Goal: Find specific page/section: Find specific page/section

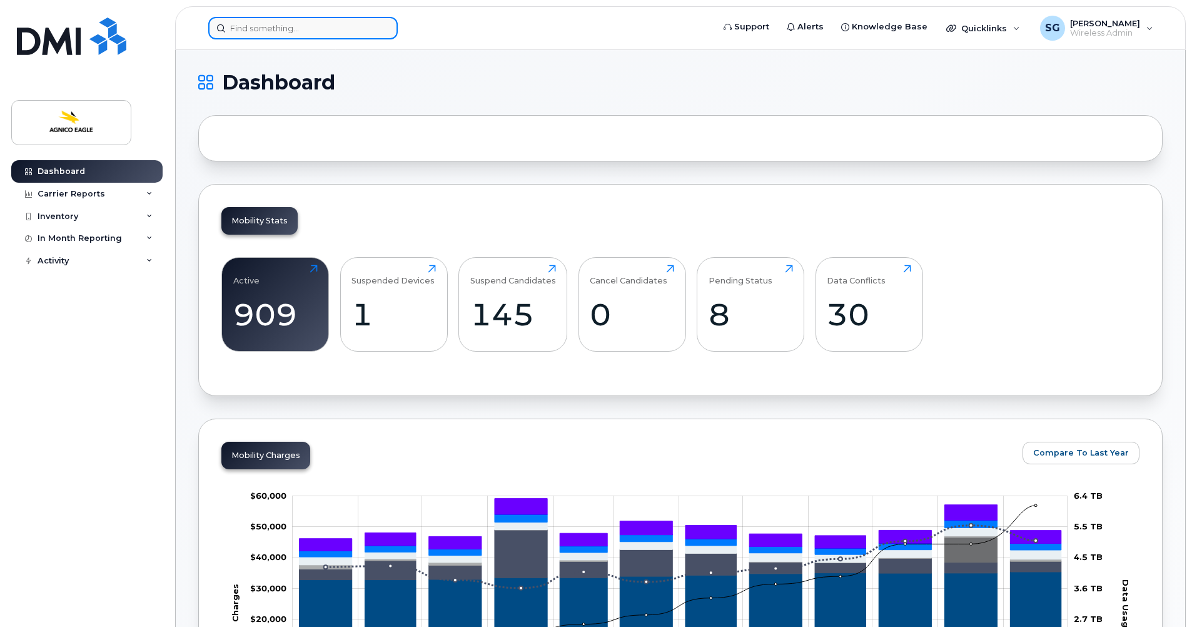
click at [250, 27] on input at bounding box center [303, 28] width 190 height 23
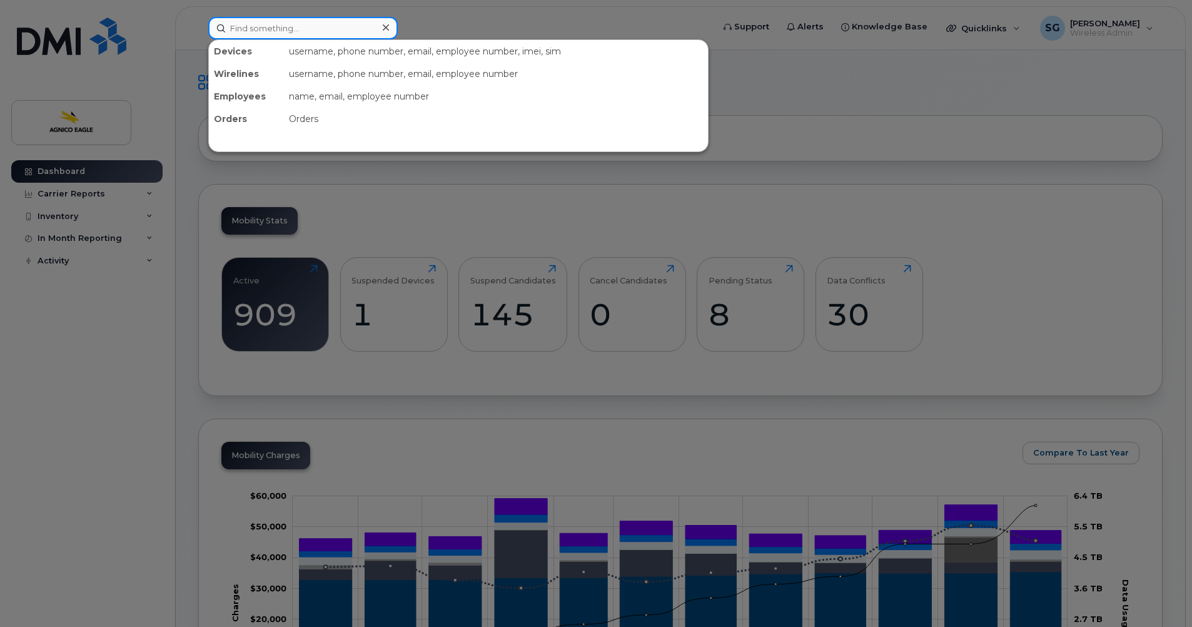
paste input "819-355-2839"
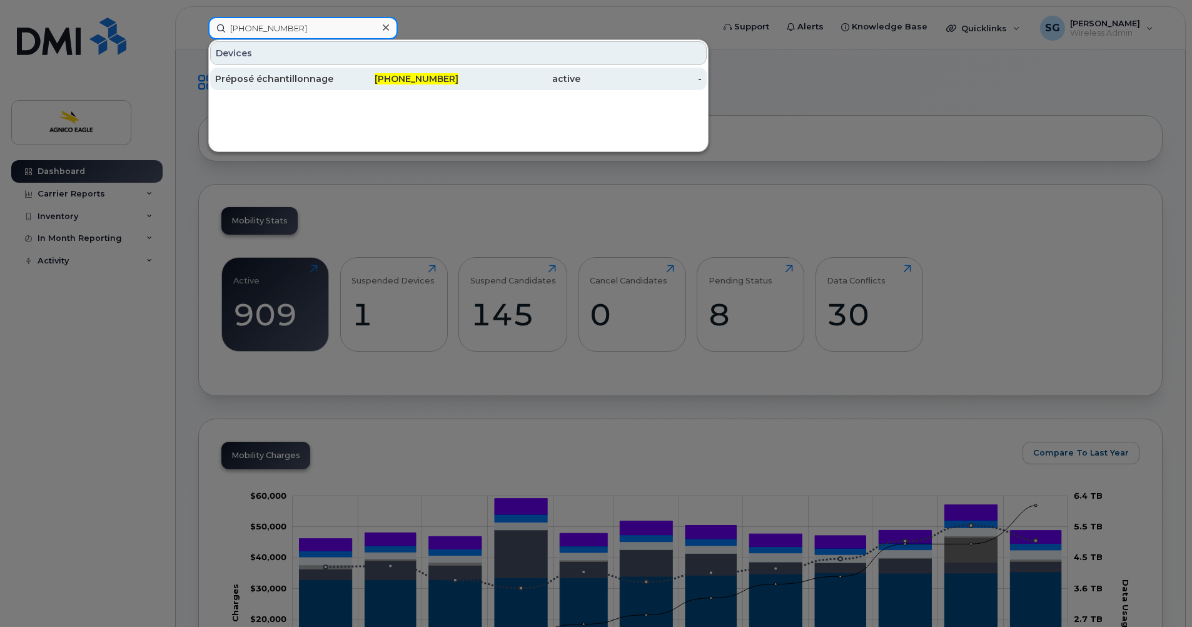
type input "819-355-2839"
click at [273, 78] on div "Préposé échantillonnage" at bounding box center [276, 79] width 122 height 13
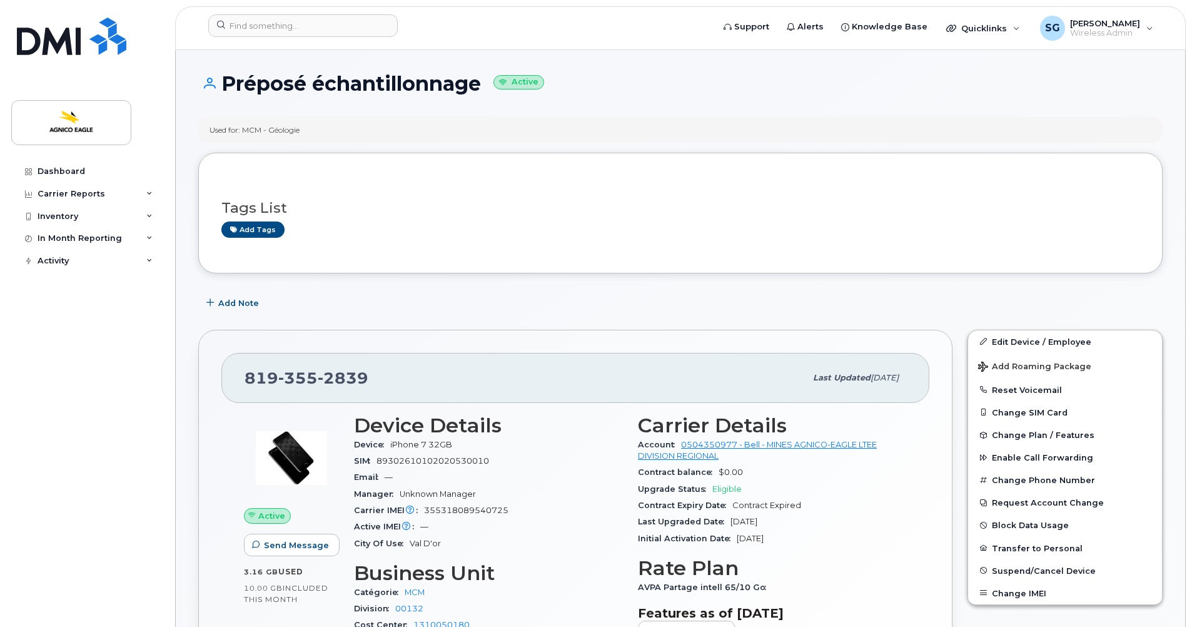
drag, startPoint x: 484, startPoint y: 83, endPoint x: 223, endPoint y: 89, distance: 260.3
click at [223, 89] on h1 "Préposé échantillonnage Active" at bounding box center [680, 84] width 965 height 22
copy h1 "Préposé échantillonnage"
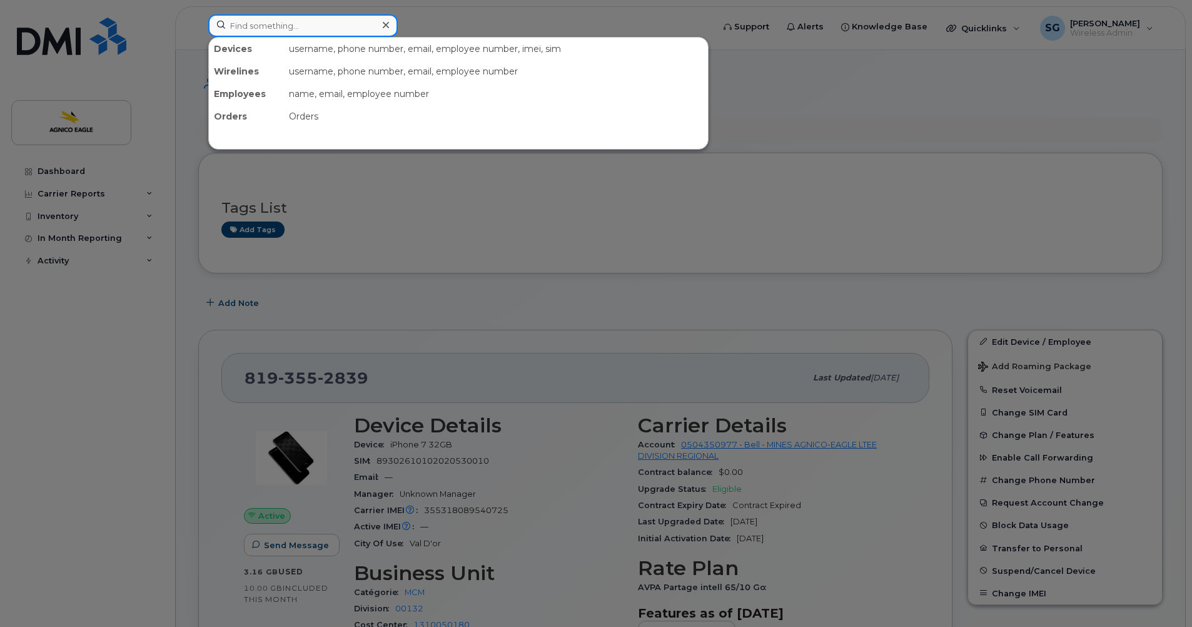
click at [252, 29] on input at bounding box center [303, 25] width 190 height 23
paste input "819-860-1874"
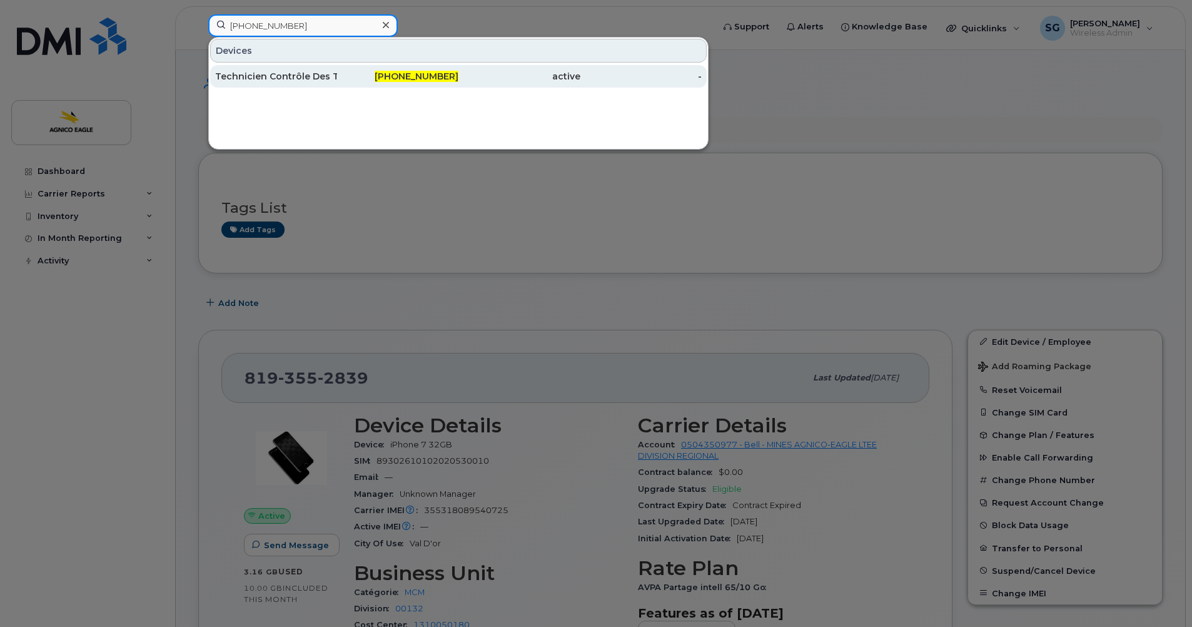
type input "819-860-1874"
click at [305, 74] on div "Technicien Contrôle Des Teneurs" at bounding box center [276, 76] width 122 height 13
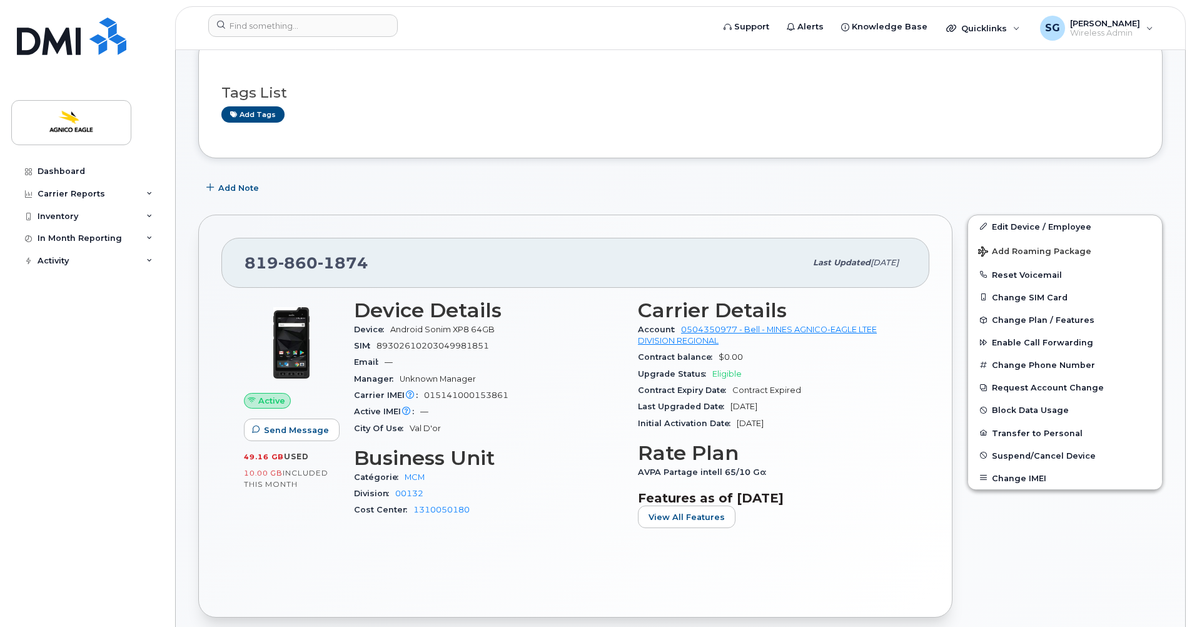
scroll to position [116, 0]
click at [452, 33] on form at bounding box center [456, 25] width 497 height 23
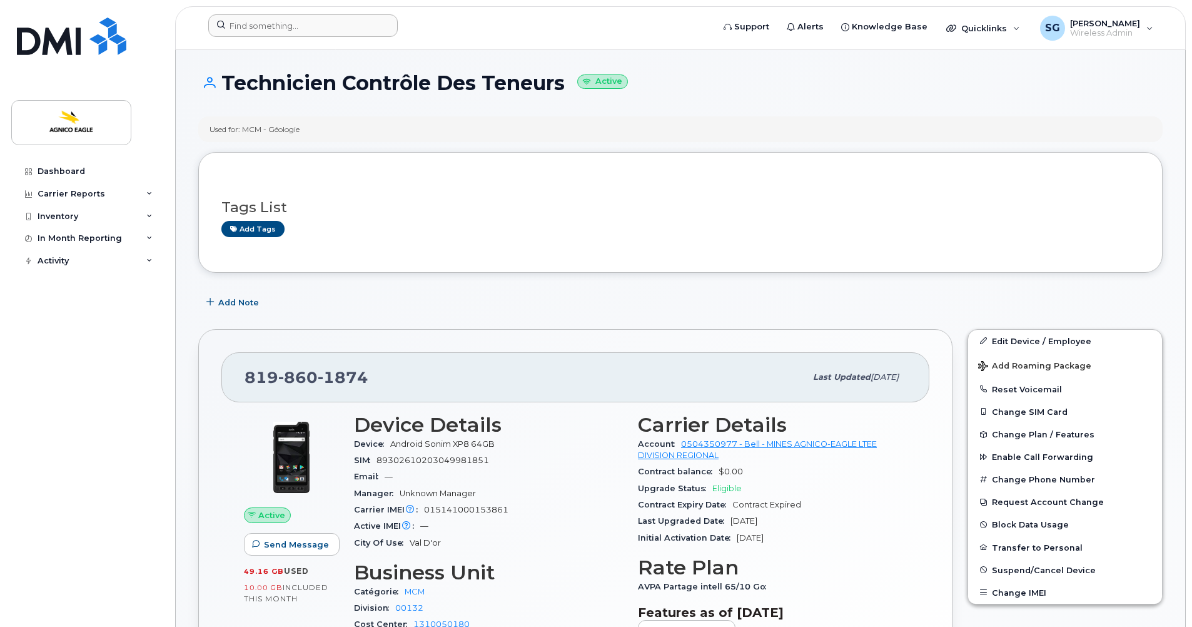
scroll to position [0, 0]
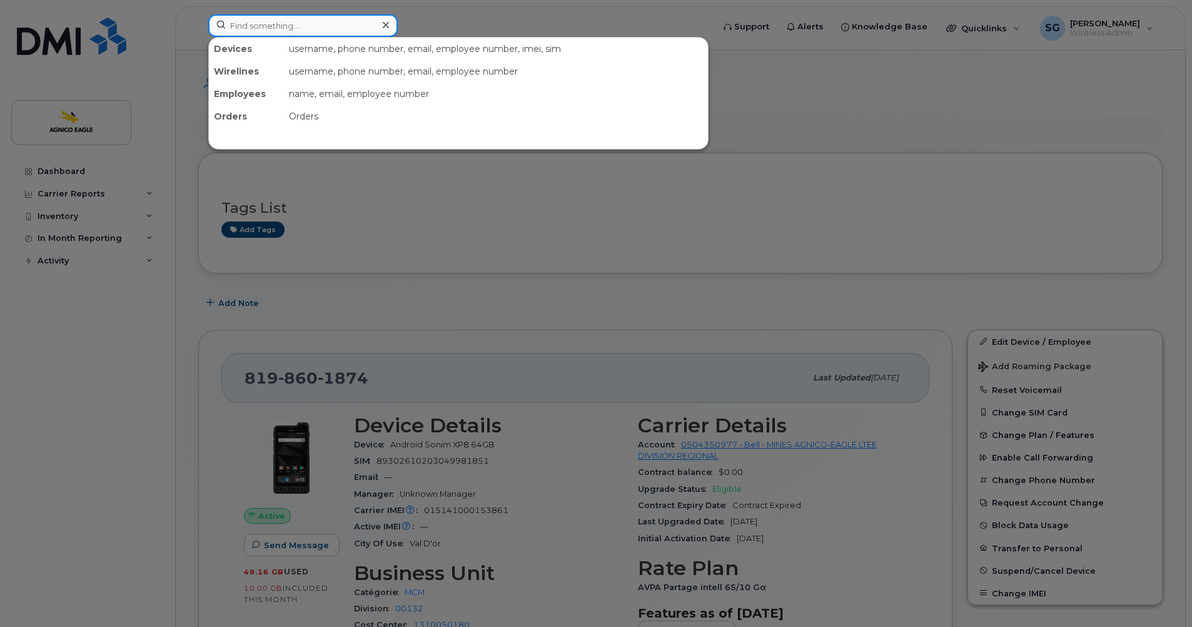
click at [263, 27] on input at bounding box center [303, 25] width 190 height 23
paste input "Kyle Conway"
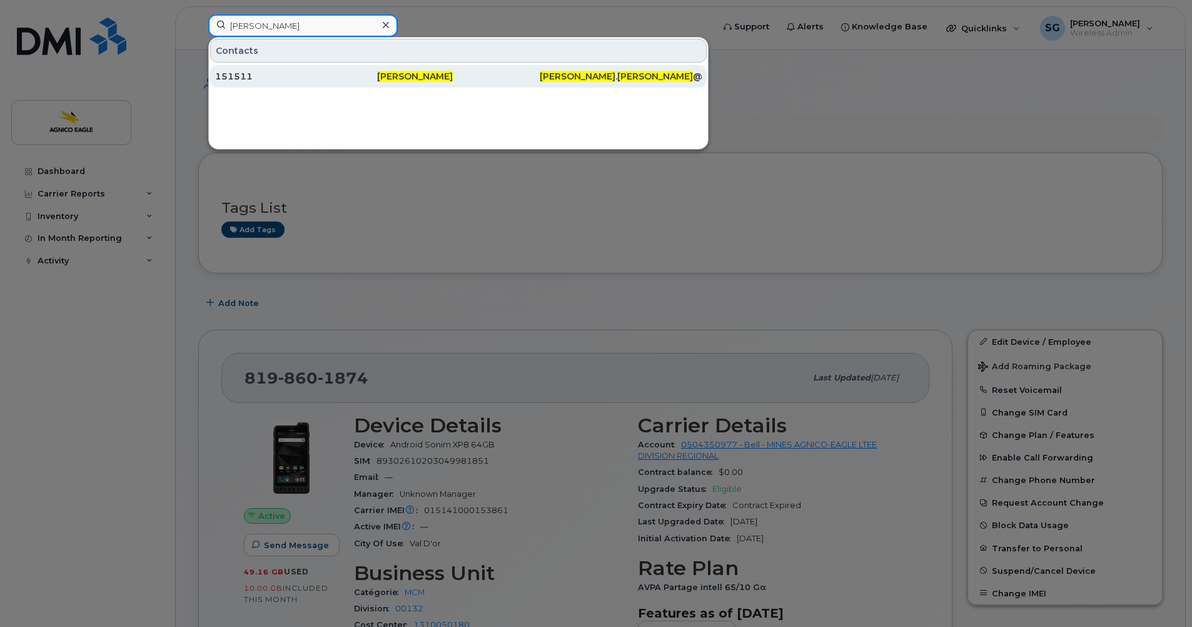
type input "Kyle Conway"
click at [390, 67] on div "Kyle Conway" at bounding box center [458, 76] width 162 height 23
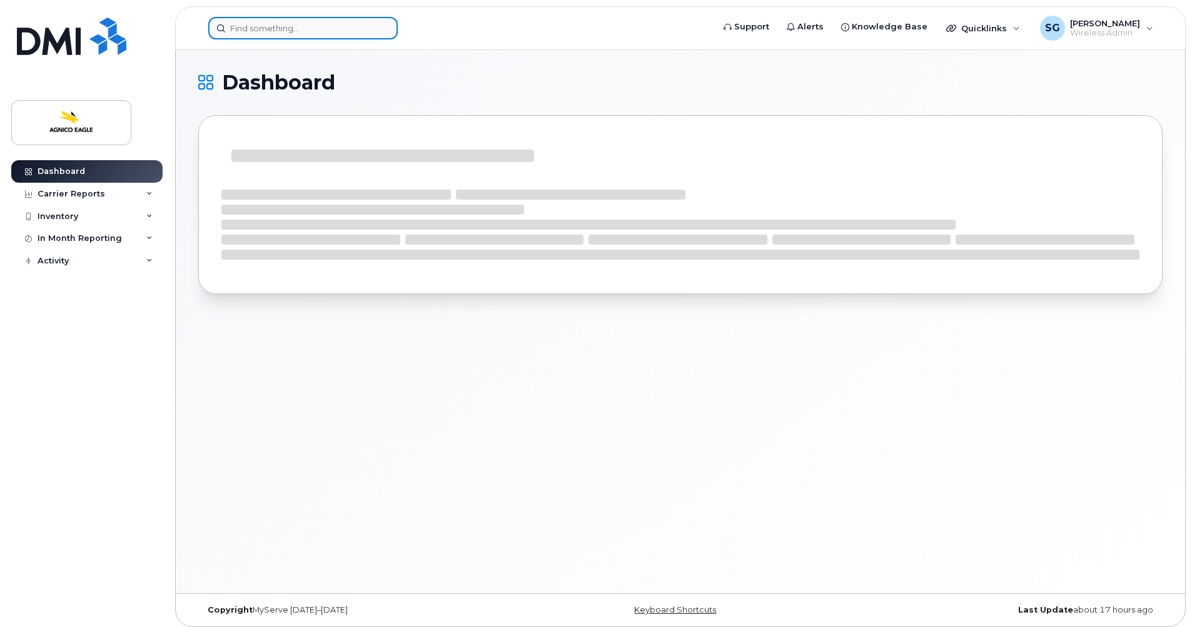
click at [290, 28] on input at bounding box center [303, 28] width 190 height 23
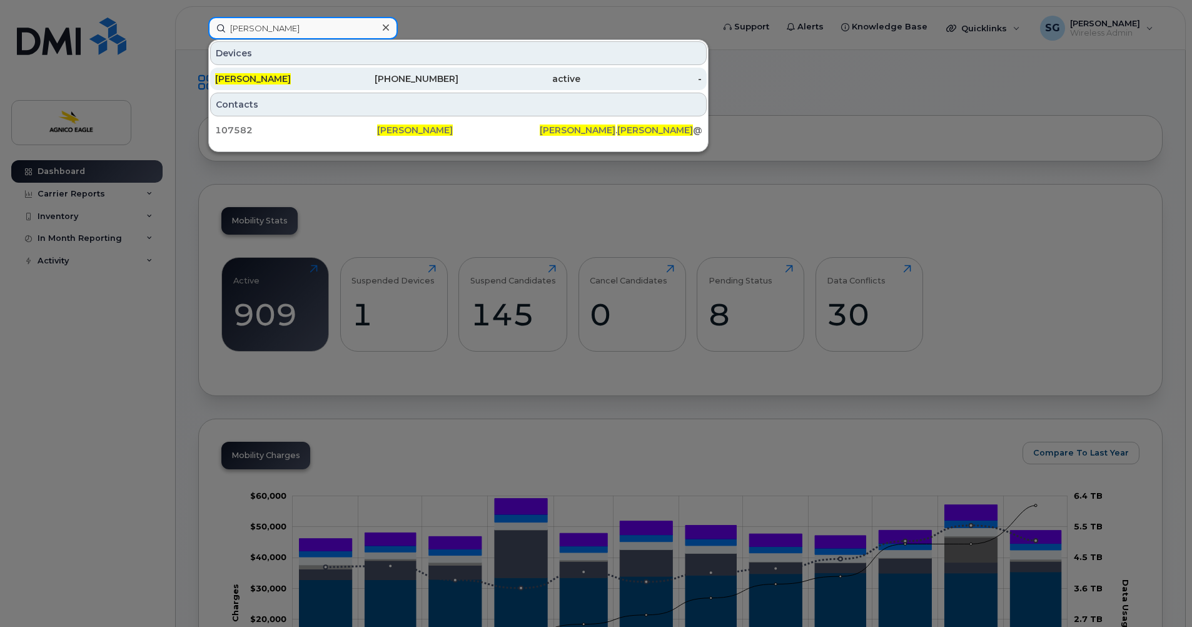
type input "elizabeth allaire"
click at [424, 84] on div "418-670-1880" at bounding box center [398, 79] width 122 height 13
